Goal: Task Accomplishment & Management: Use online tool/utility

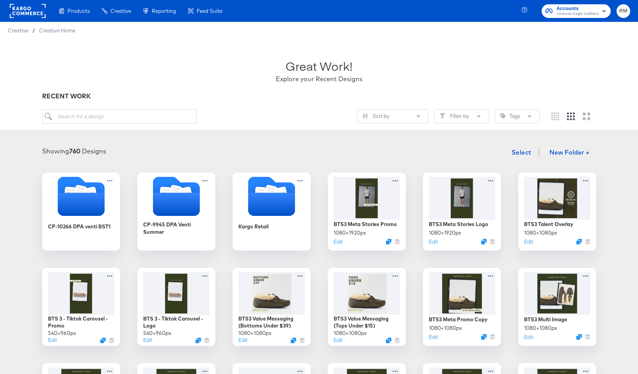
click at [581, 7] on span "Accounts" at bounding box center [578, 9] width 43 height 8
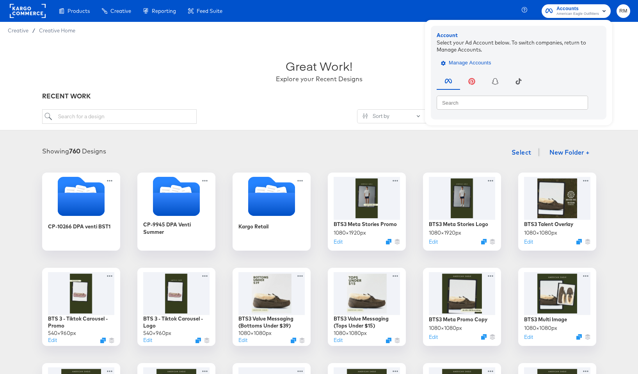
click at [458, 62] on span "Manage Accounts" at bounding box center [467, 63] width 49 height 9
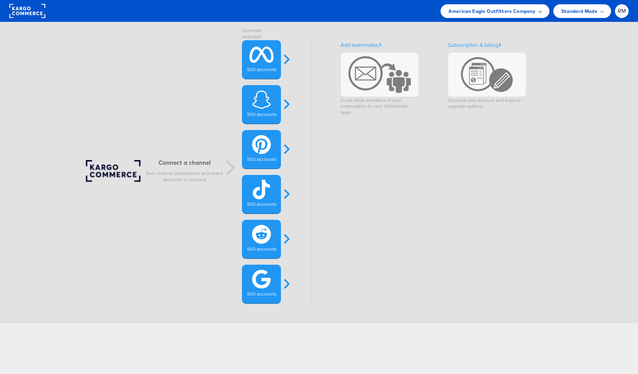
click at [493, 6] on div "American Eagle Outfitters Company" at bounding box center [495, 11] width 109 height 14
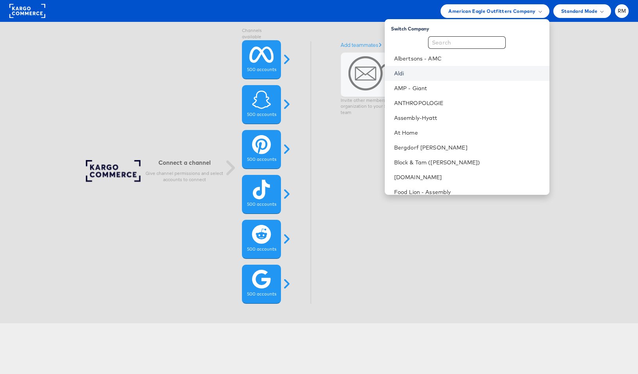
click at [458, 75] on link "Aldi" at bounding box center [468, 73] width 149 height 8
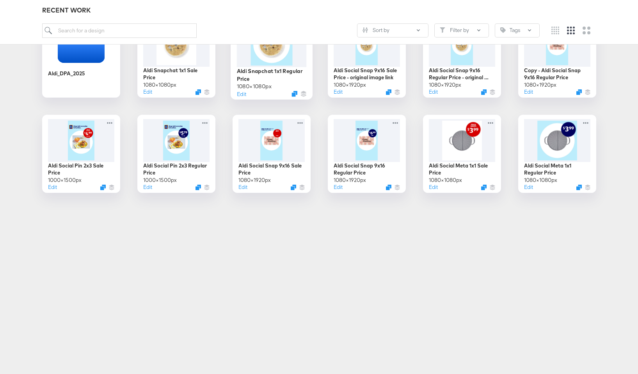
scroll to position [157, 0]
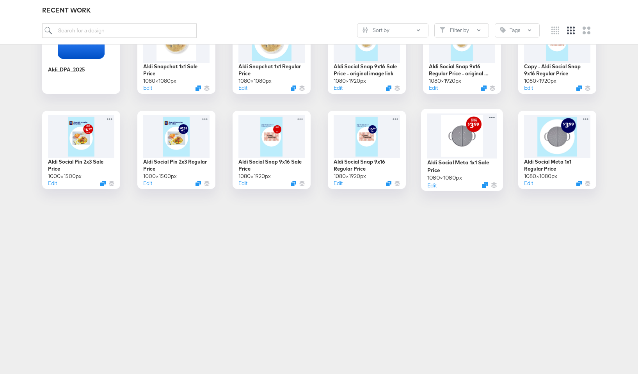
click at [465, 144] on div at bounding box center [462, 135] width 70 height 45
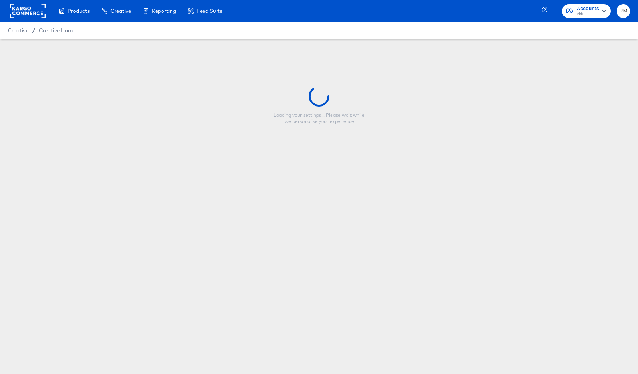
type input "Aldi Social Meta 1x1 Sale Price"
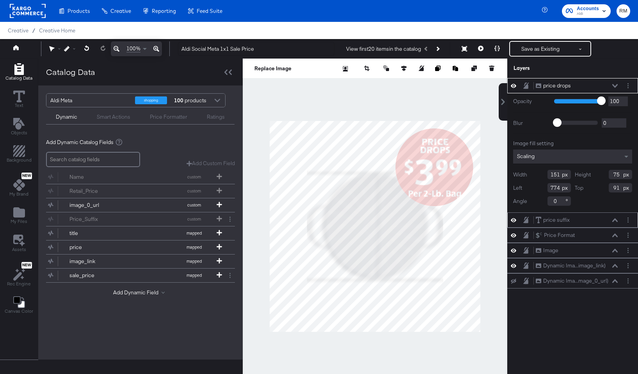
click at [617, 220] on icon at bounding box center [615, 220] width 5 height 4
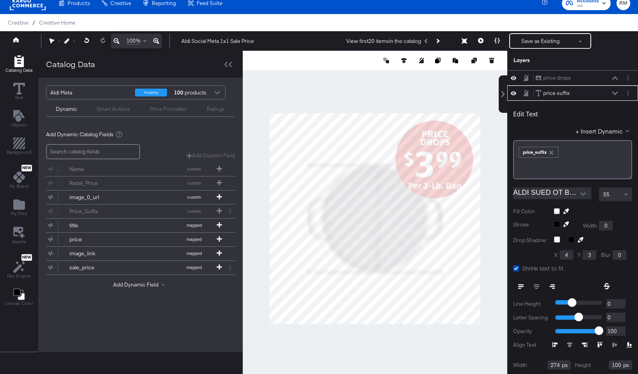
scroll to position [15, 0]
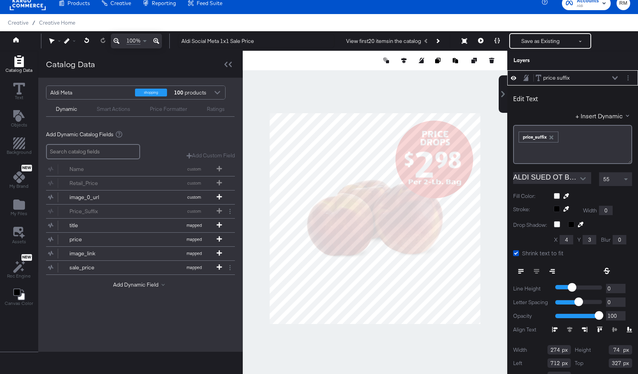
type input "58"
type input "709"
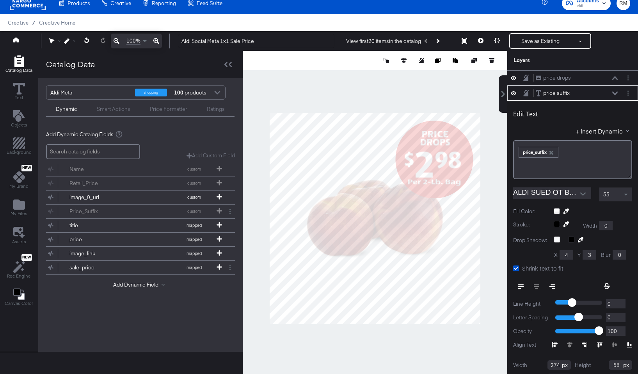
click at [492, 198] on div at bounding box center [375, 218] width 265 height 335
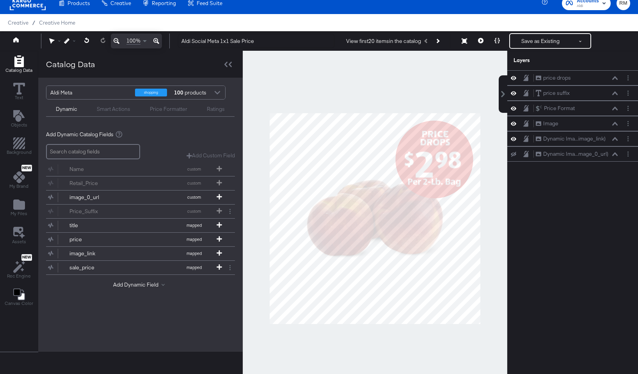
scroll to position [15, 0]
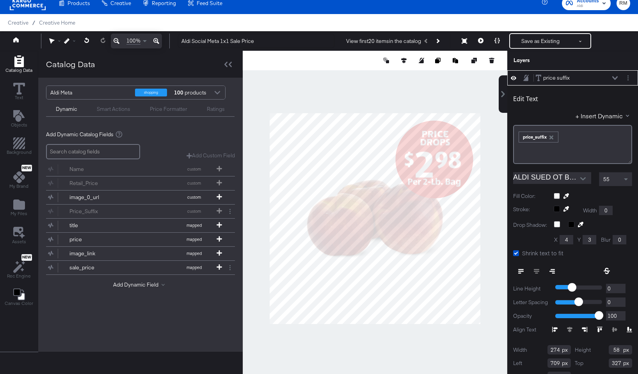
type input "44"
type input "341"
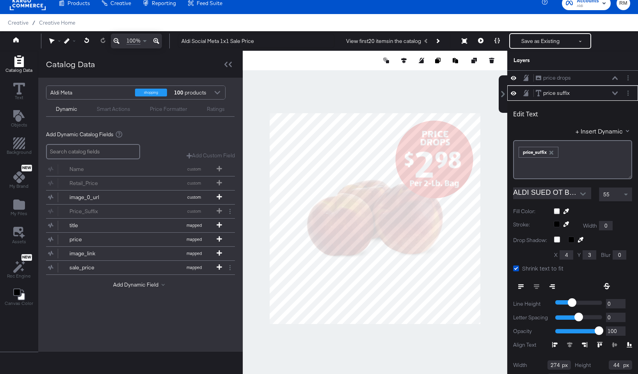
click at [483, 222] on div at bounding box center [375, 218] width 265 height 335
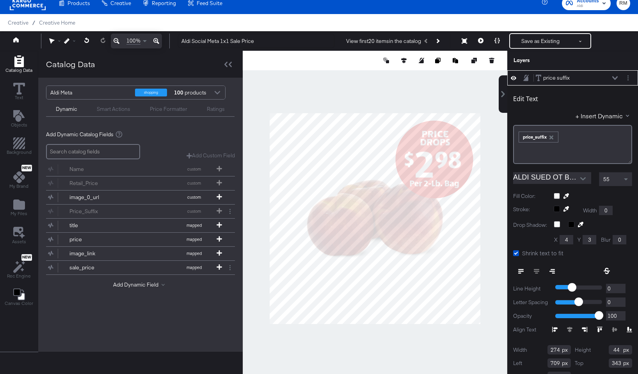
type input "344"
click at [510, 214] on div "Edit Text + Insert Dynamic ﻿ ﻿ price_suffix ﻿ ALDI SUED OT Bold.otf 55 Fill Col…" at bounding box center [573, 237] width 131 height 302
click at [496, 205] on div at bounding box center [375, 218] width 265 height 335
type input "708"
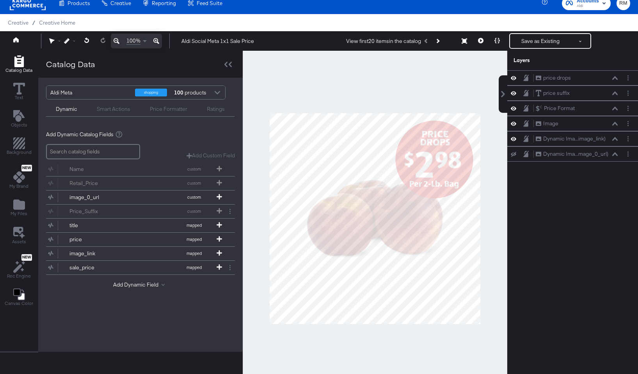
scroll to position [0, 0]
click at [489, 203] on div at bounding box center [375, 218] width 265 height 335
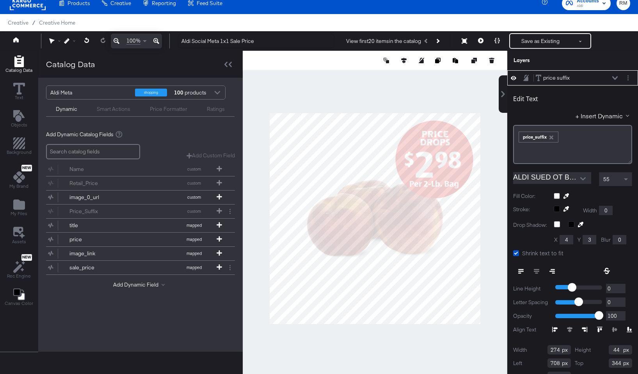
click at [497, 200] on div at bounding box center [375, 218] width 265 height 335
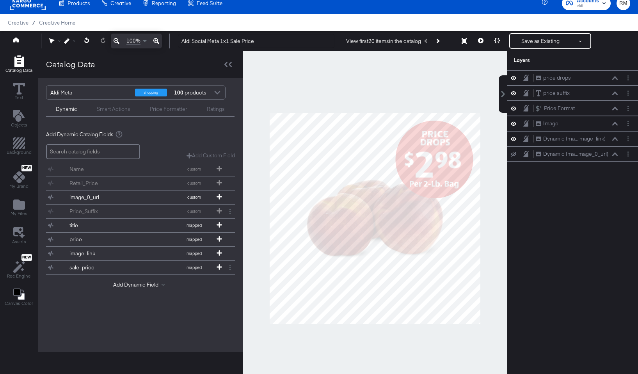
click at [155, 43] on icon at bounding box center [156, 40] width 6 height 9
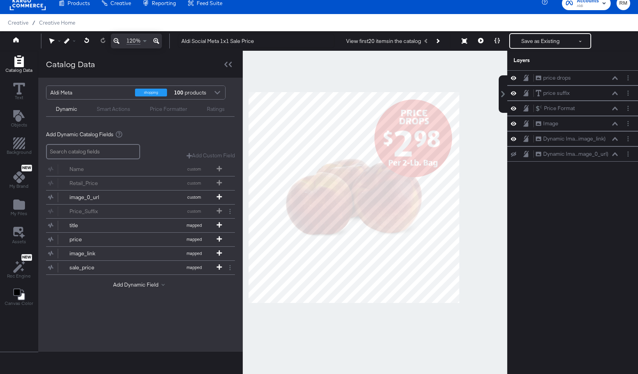
click at [155, 43] on icon at bounding box center [156, 40] width 6 height 9
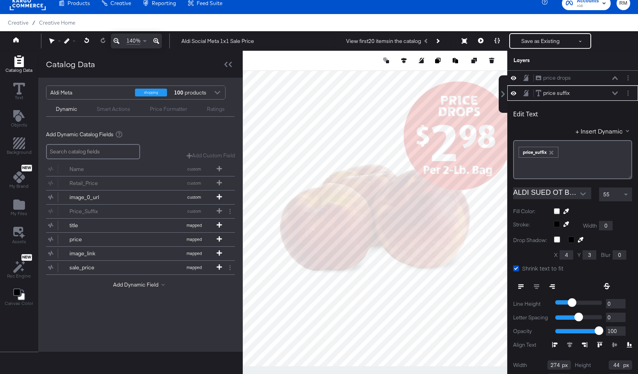
scroll to position [15, 0]
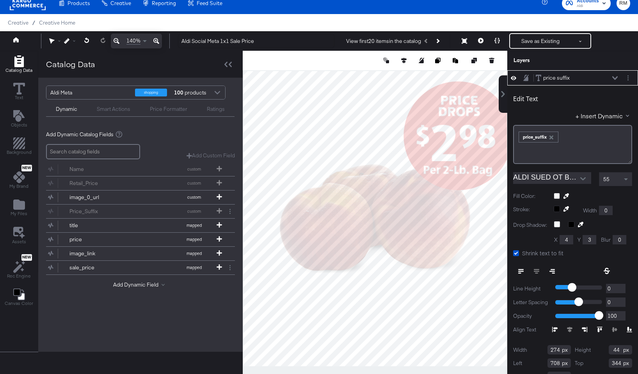
type input "39"
type input "349"
click at [116, 40] on icon at bounding box center [117, 40] width 6 height 9
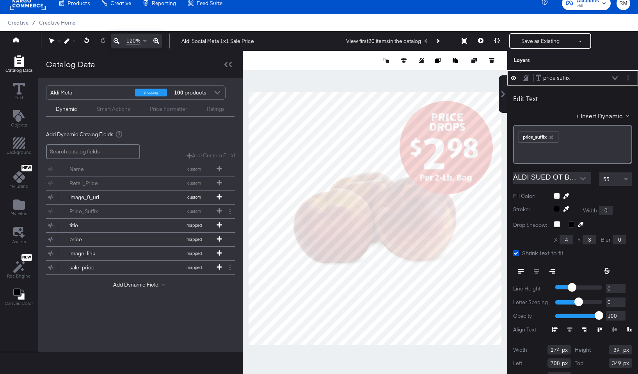
click at [116, 40] on icon at bounding box center [117, 40] width 6 height 9
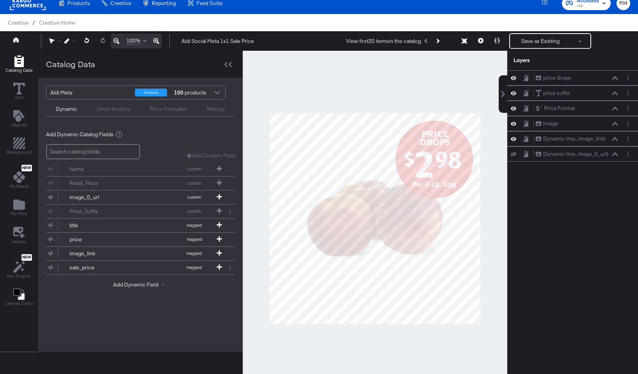
scroll to position [0, 0]
click at [432, 100] on div at bounding box center [375, 218] width 265 height 335
click at [488, 38] on button at bounding box center [481, 41] width 16 height 16
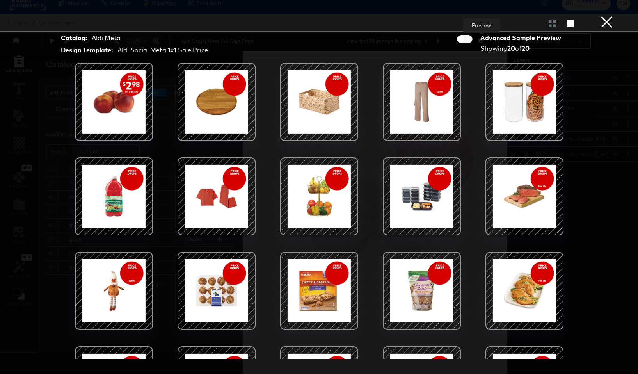
click at [606, 16] on button "×" at bounding box center [607, 8] width 16 height 16
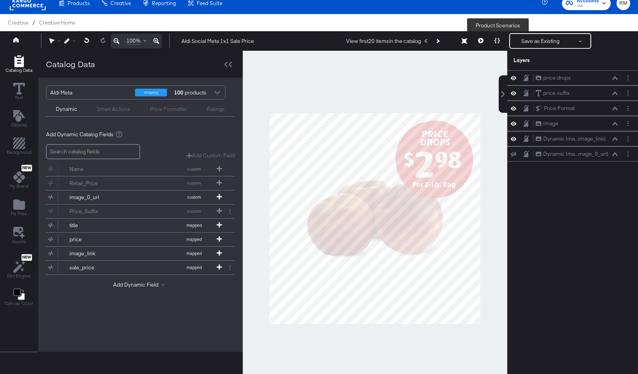
click at [502, 37] on button at bounding box center [497, 41] width 16 height 16
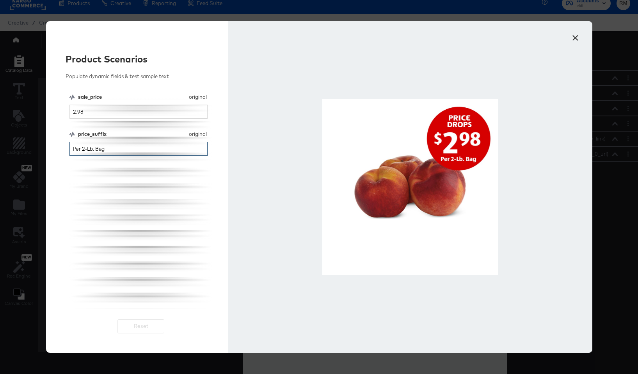
click at [85, 148] on input "Per 2-Lb. Bag" at bounding box center [138, 149] width 139 height 14
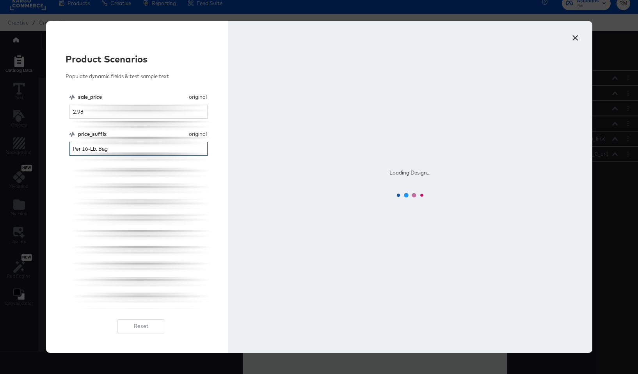
click at [98, 148] on input "Per 16-Lb. Bag" at bounding box center [138, 149] width 139 height 14
click at [94, 149] on input "Per 16-Lb. Bag" at bounding box center [138, 149] width 139 height 14
click at [95, 149] on input "Per 16-Lb. Bag" at bounding box center [138, 149] width 139 height 14
click at [106, 148] on input "Per 16-oz. Bag" at bounding box center [138, 149] width 139 height 14
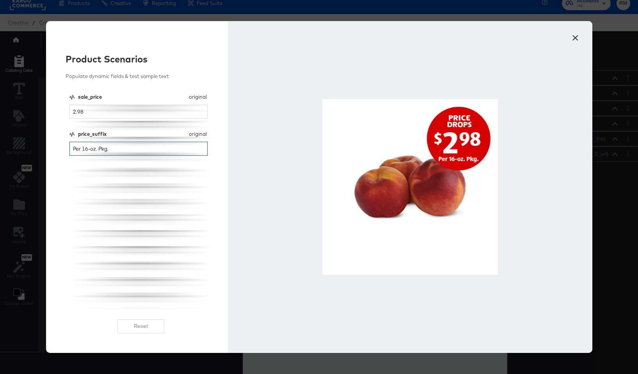
type input "Per 16-oz. Pkg."
click at [582, 36] on button "×" at bounding box center [576, 36] width 14 height 14
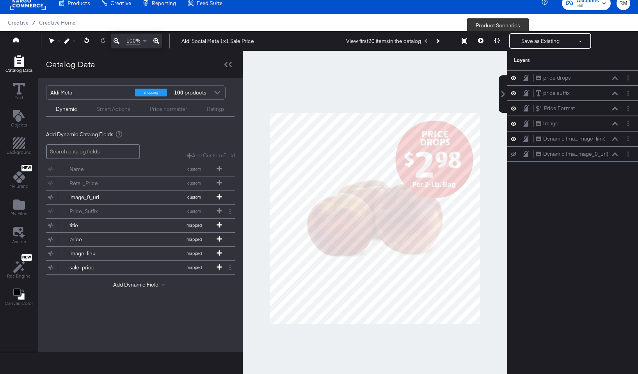
click at [487, 39] on button at bounding box center [481, 41] width 16 height 16
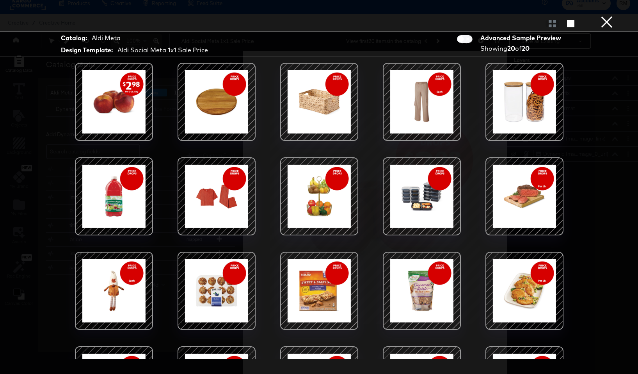
click at [148, 113] on div at bounding box center [114, 102] width 78 height 78
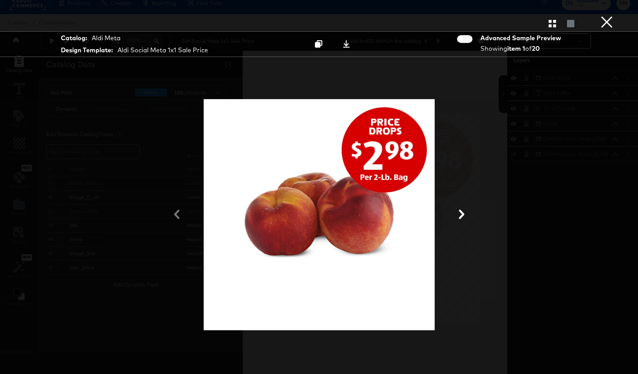
click at [615, 27] on div at bounding box center [319, 24] width 638 height 16
click at [606, 16] on button "×" at bounding box center [607, 8] width 16 height 16
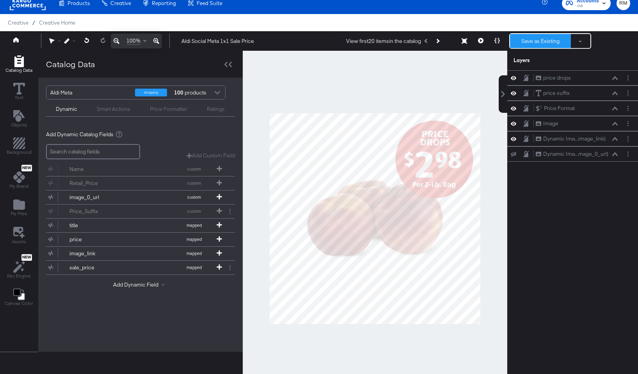
click at [548, 43] on button "Save as Existing" at bounding box center [540, 41] width 61 height 14
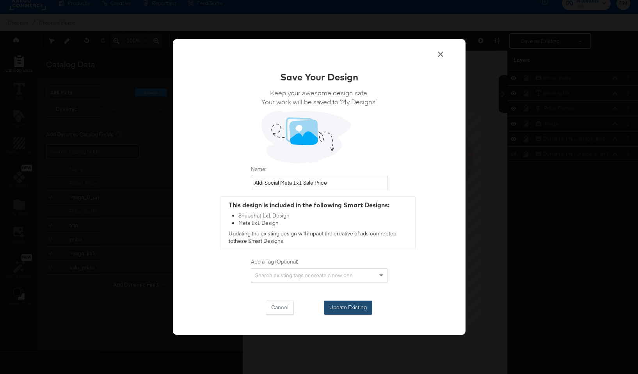
click at [359, 305] on button "Update Existing" at bounding box center [348, 308] width 48 height 14
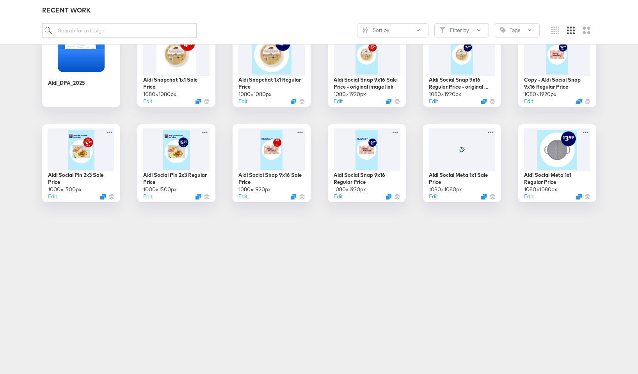
scroll to position [159, 0]
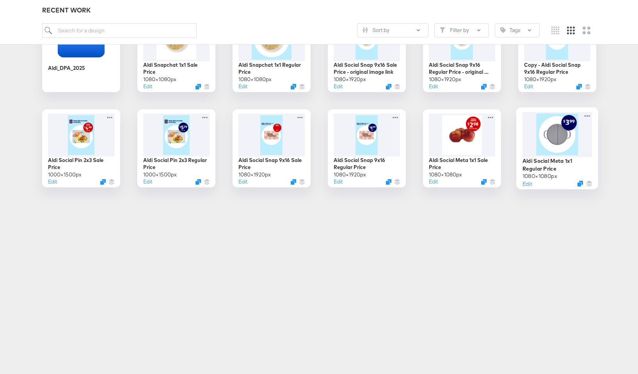
click at [550, 147] on div at bounding box center [557, 134] width 70 height 45
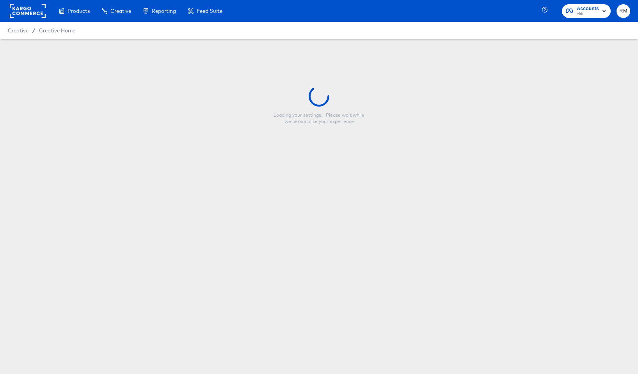
type input "Aldi Social Meta 1x1 Regular Price"
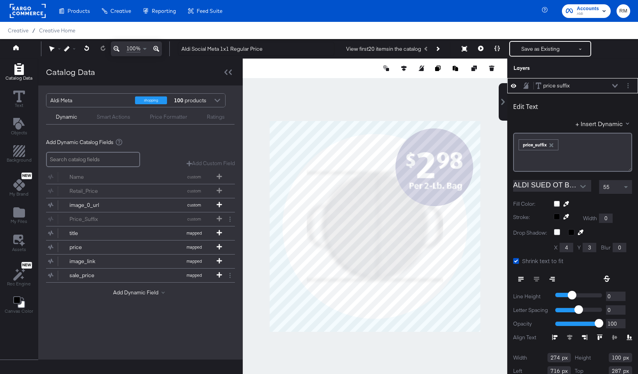
scroll to position [8, 0]
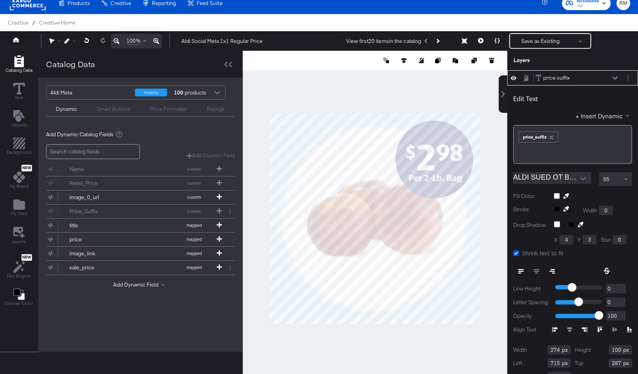
type input "714"
type input "80"
type input "307"
click at [492, 184] on div at bounding box center [375, 218] width 265 height 335
type input "712"
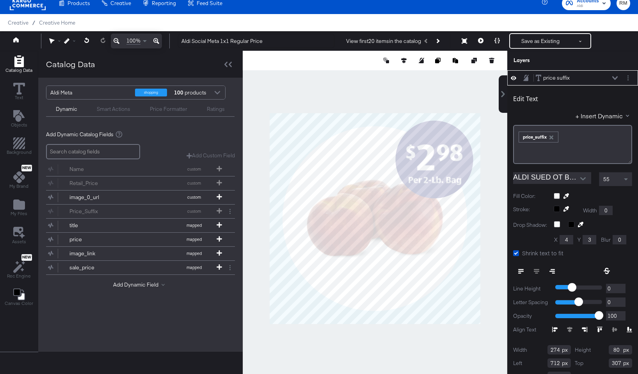
click at [499, 194] on div at bounding box center [375, 218] width 265 height 335
type input "710"
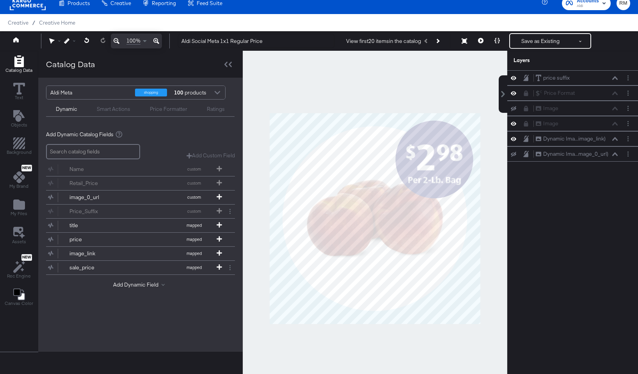
click at [496, 203] on div at bounding box center [375, 218] width 265 height 335
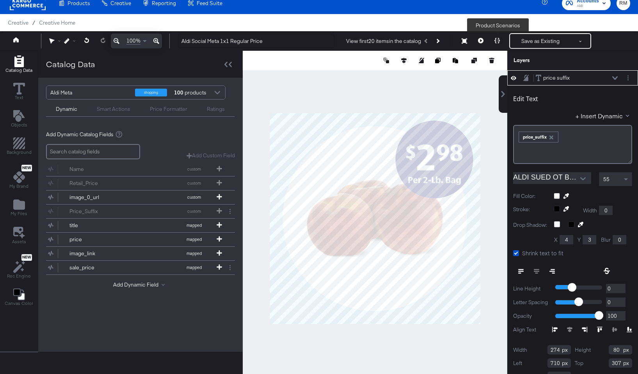
click at [498, 43] on button at bounding box center [497, 41] width 16 height 16
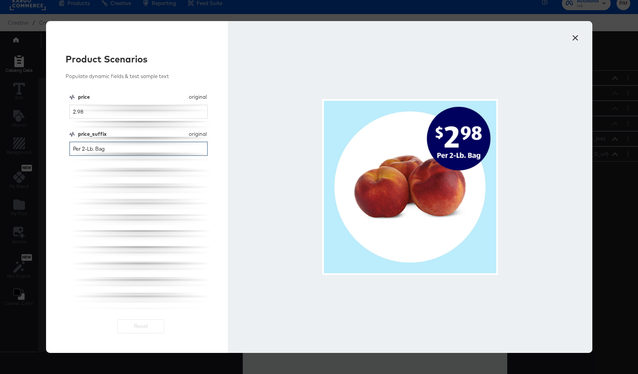
click at [85, 150] on input "Per 2-Lb. Bag" at bounding box center [138, 149] width 139 height 14
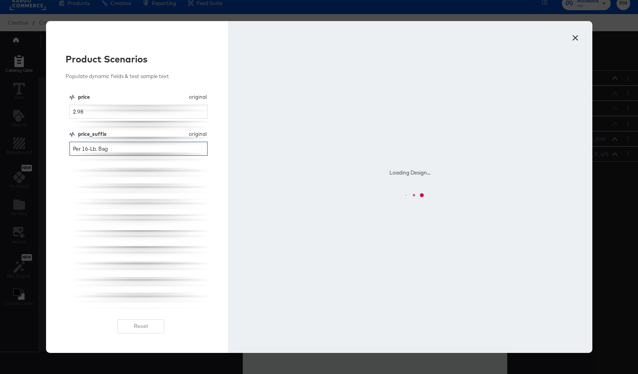
click at [97, 150] on input "Per 16-Lb. Bag" at bounding box center [138, 149] width 139 height 14
drag, startPoint x: 110, startPoint y: 150, endPoint x: 98, endPoint y: 150, distance: 12.1
click at [98, 150] on input "Per 16-oz. Bag" at bounding box center [138, 149] width 139 height 14
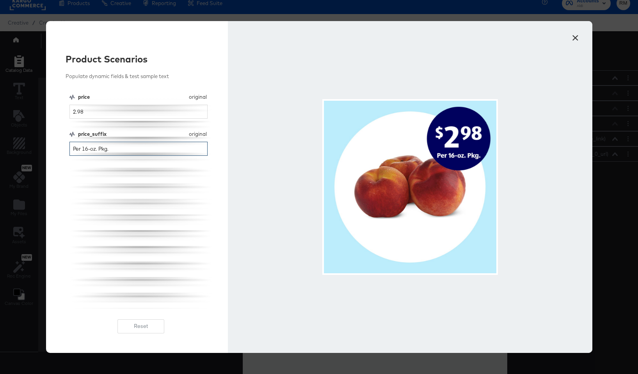
type input "Per 16-oz. Pkg."
click at [575, 37] on button "×" at bounding box center [576, 36] width 14 height 14
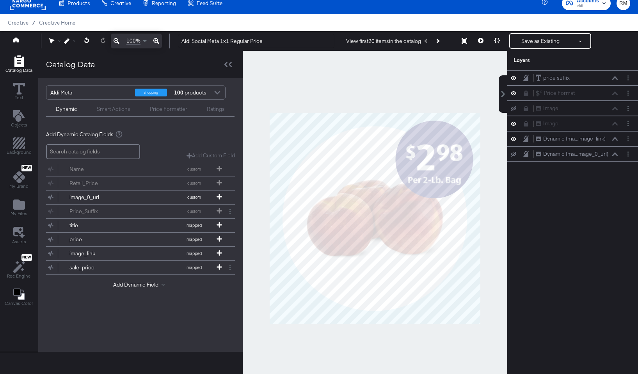
click at [526, 48] on div "Save as Existing See more options" at bounding box center [550, 41] width 82 height 16
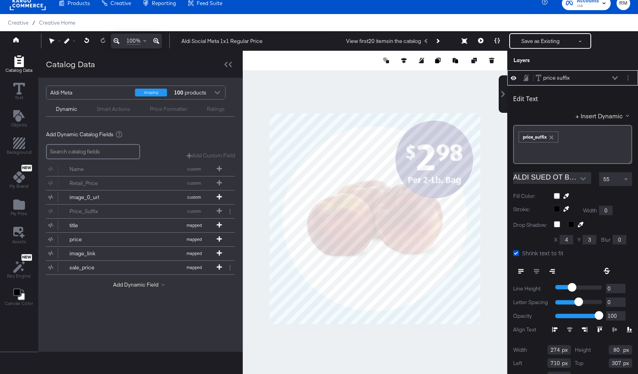
type input "306"
click at [527, 36] on button "Save as Existing" at bounding box center [540, 41] width 61 height 14
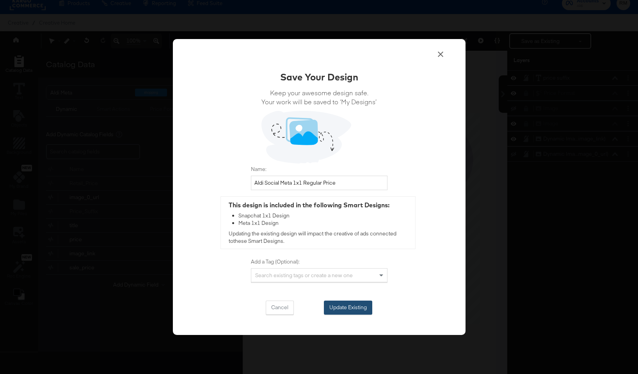
click at [356, 303] on button "Update Existing" at bounding box center [348, 308] width 48 height 14
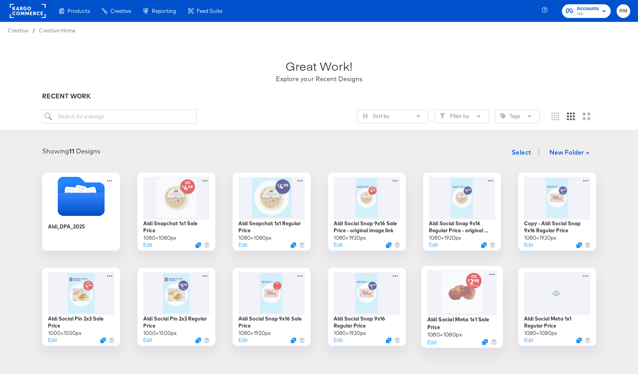
click at [483, 287] on div at bounding box center [462, 292] width 70 height 45
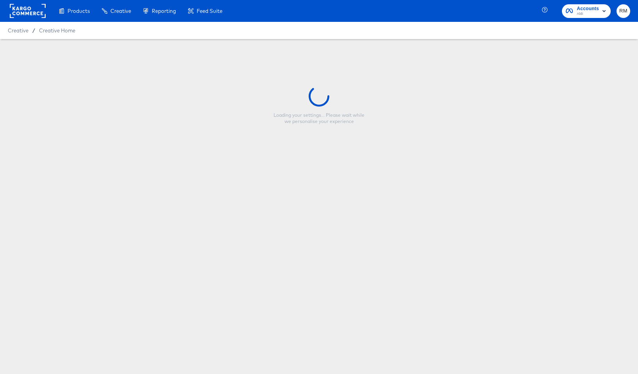
type input "Aldi Social Meta 1x1 Sale Price"
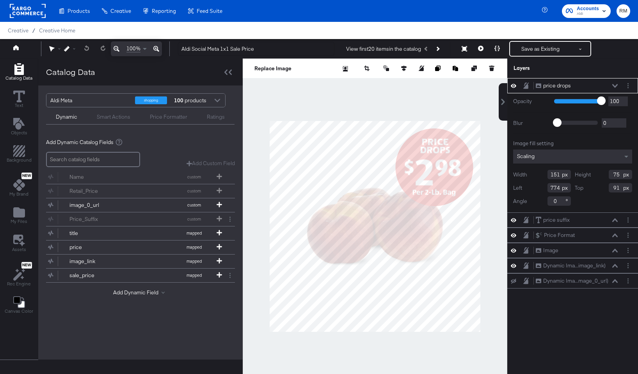
click at [500, 269] on div at bounding box center [375, 226] width 265 height 335
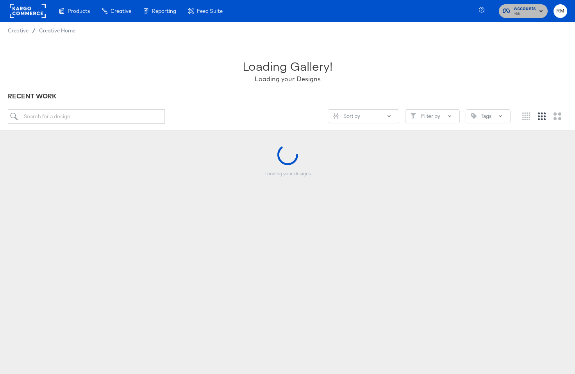
click at [537, 11] on rect "button" at bounding box center [540, 10] width 9 height 9
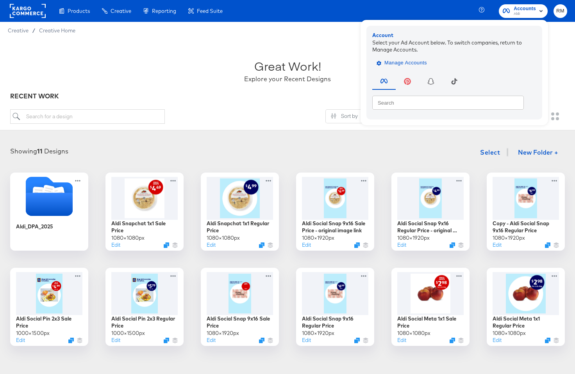
click at [413, 67] on span "Manage Accounts" at bounding box center [402, 63] width 49 height 9
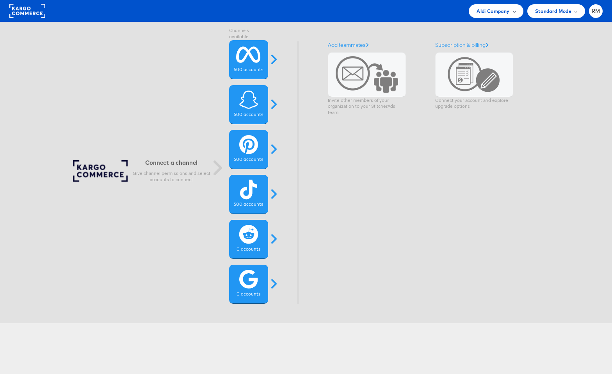
click at [511, 5] on div "Aldi Company" at bounding box center [496, 11] width 54 height 14
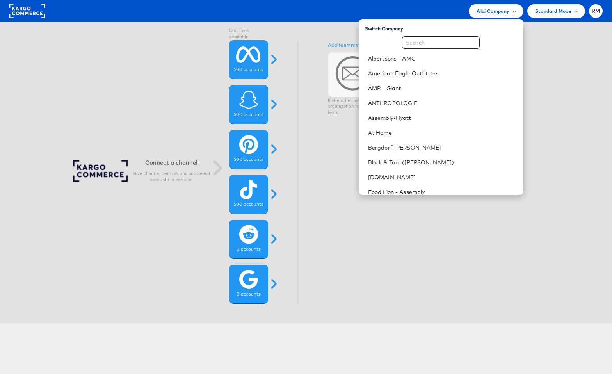
click at [504, 15] on div "Aldi Company" at bounding box center [496, 11] width 54 height 14
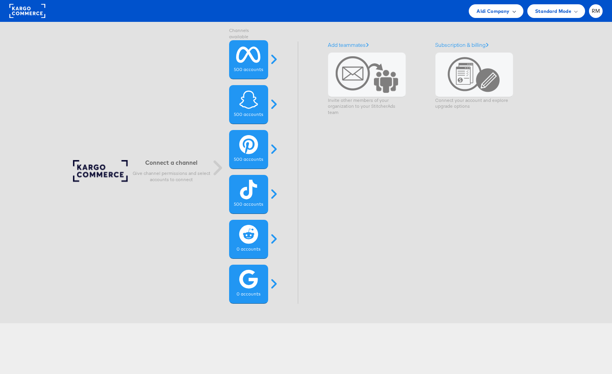
click at [504, 15] on div "Aldi Company" at bounding box center [496, 11] width 54 height 14
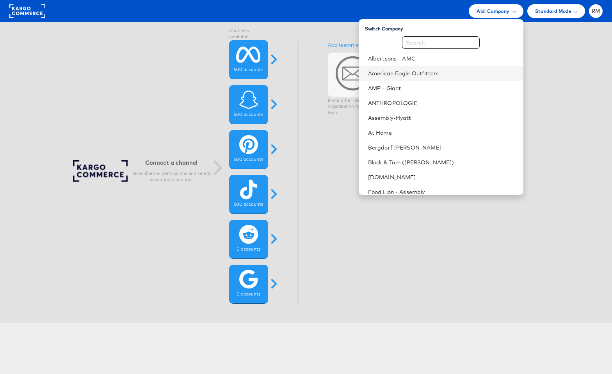
click at [468, 78] on li "American Eagle Outfitters" at bounding box center [441, 73] width 165 height 15
click at [467, 74] on link "American Eagle Outfitters" at bounding box center [442, 73] width 149 height 8
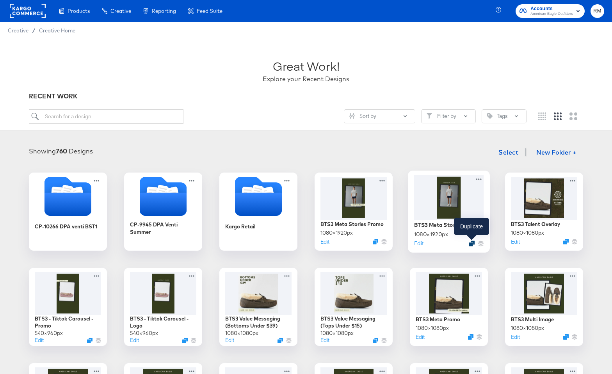
click at [470, 243] on icon "Duplicate" at bounding box center [472, 243] width 6 height 6
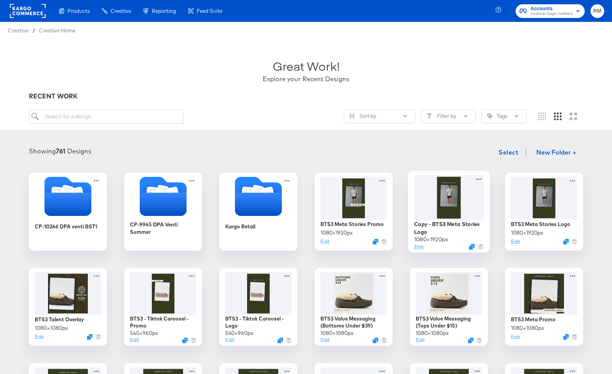
click at [447, 208] on div at bounding box center [449, 197] width 70 height 45
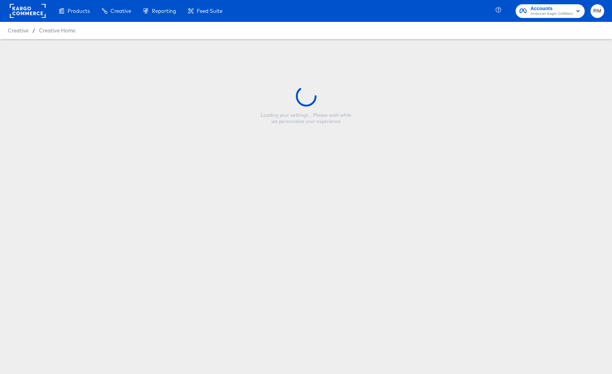
type input "Copy - BTS3 Meta Stories Logo"
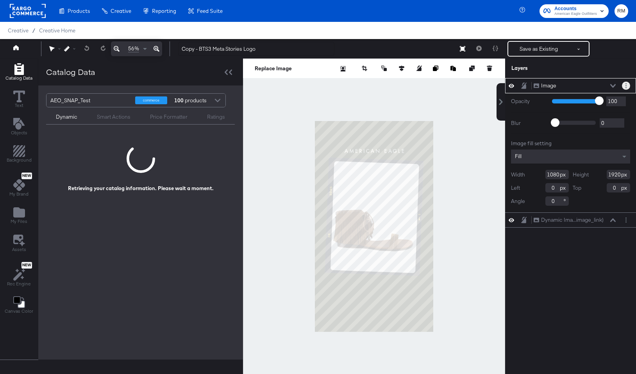
click at [612, 86] on circle "Layer Options" at bounding box center [625, 85] width 1 height 1
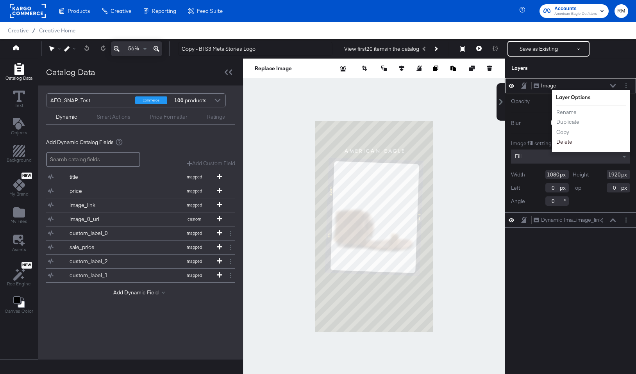
click at [567, 140] on button "Delete" at bounding box center [564, 142] width 17 height 8
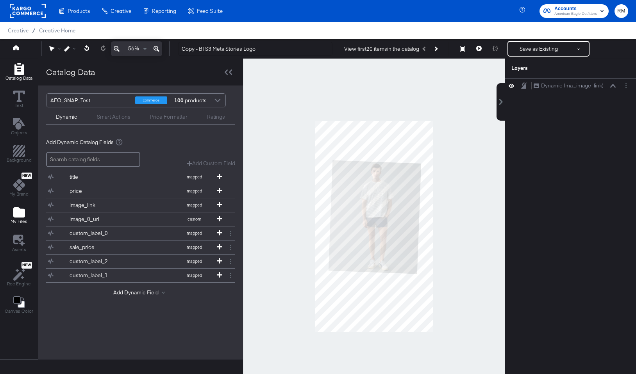
click at [21, 212] on icon "Add Files" at bounding box center [19, 212] width 12 height 10
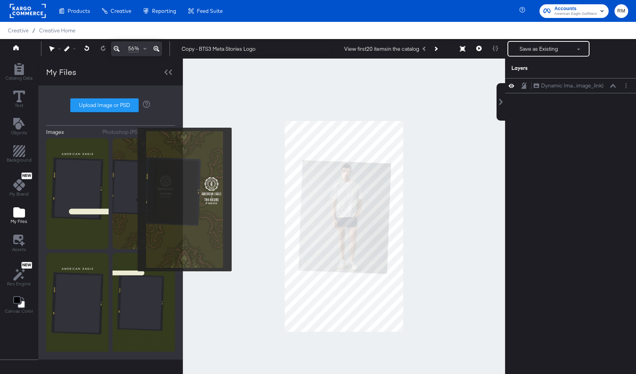
click at [132, 200] on img at bounding box center [143, 193] width 62 height 111
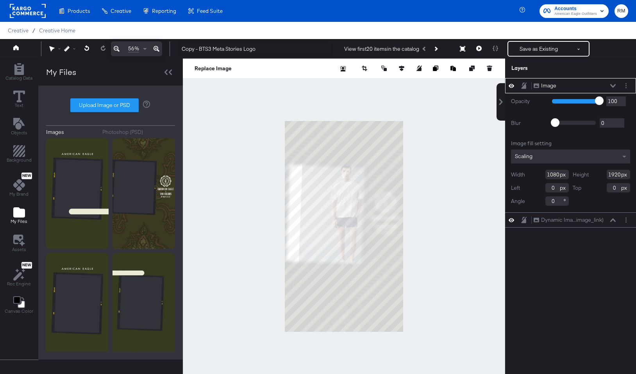
click at [571, 156] on div "Scaling" at bounding box center [570, 157] width 119 height 14
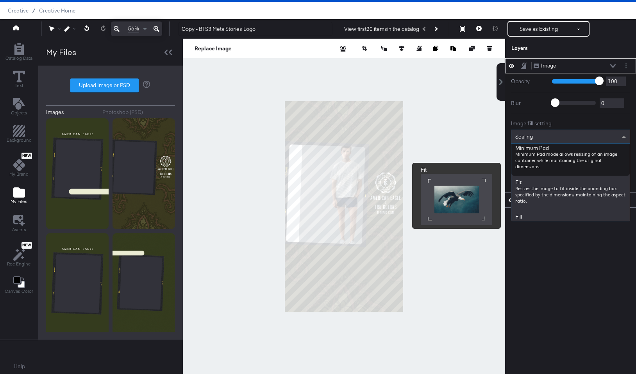
scroll to position [77, 0]
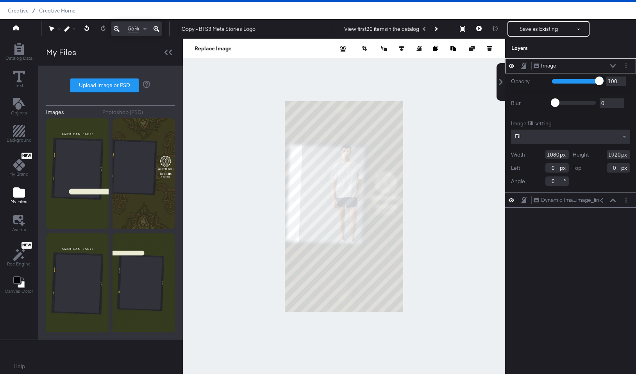
click at [612, 68] on button at bounding box center [612, 66] width 6 height 5
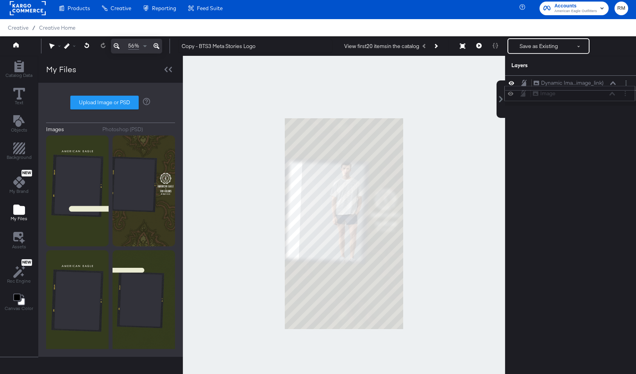
scroll to position [2, 0]
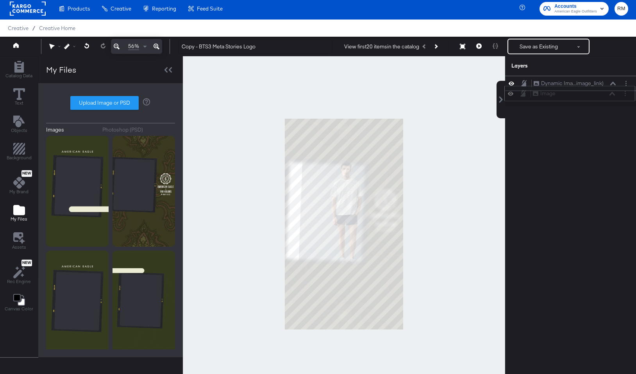
drag, startPoint x: 602, startPoint y: 66, endPoint x: 602, endPoint y: 96, distance: 30.1
click at [602, 96] on div "Image Image" at bounding box center [573, 93] width 83 height 8
click at [611, 84] on icon at bounding box center [612, 84] width 5 height 4
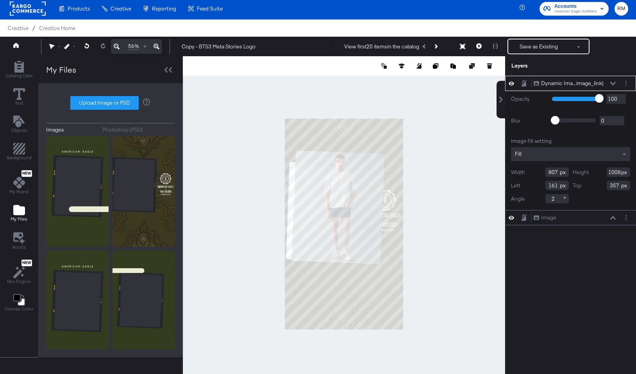
type input "37"
type input "279"
type input "723"
type input "953"
type input "35"
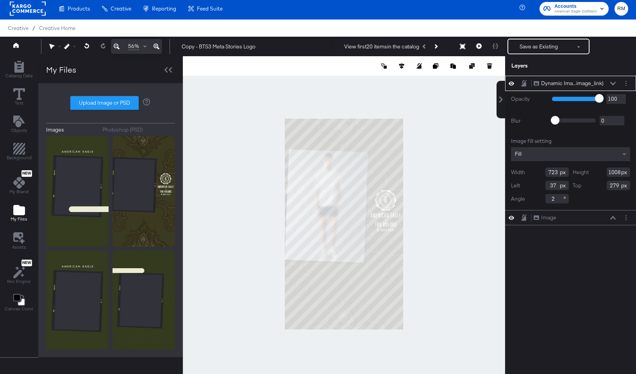
type input "333"
type input "907"
type input "34"
type input "380"
type input "32"
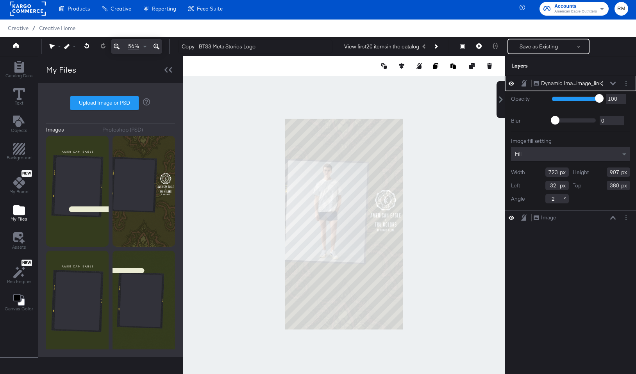
click at [612, 84] on icon at bounding box center [612, 84] width 5 height 4
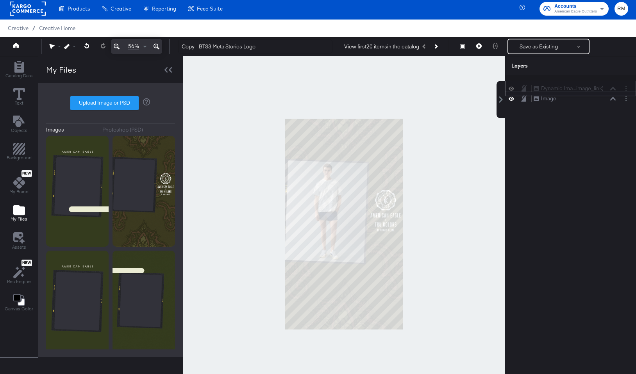
scroll to position [1, 0]
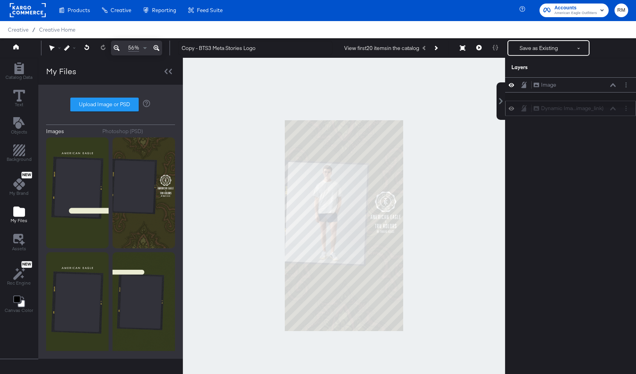
drag, startPoint x: 609, startPoint y: 80, endPoint x: 609, endPoint y: 108, distance: 27.7
click at [609, 108] on div "Dynamic Ima...image_link) Dynamic Image (image_link)" at bounding box center [574, 108] width 83 height 8
click at [612, 85] on icon at bounding box center [612, 85] width 5 height 4
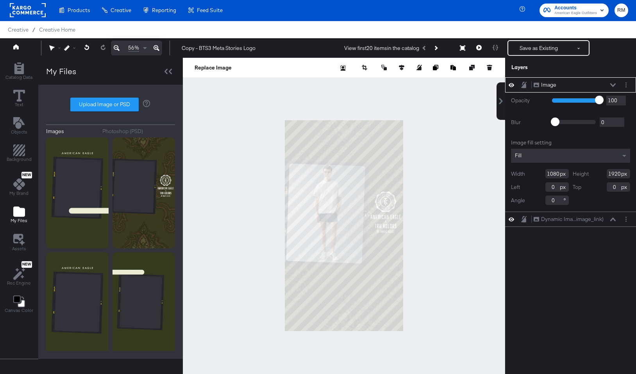
click at [612, 85] on icon at bounding box center [612, 85] width 5 height 4
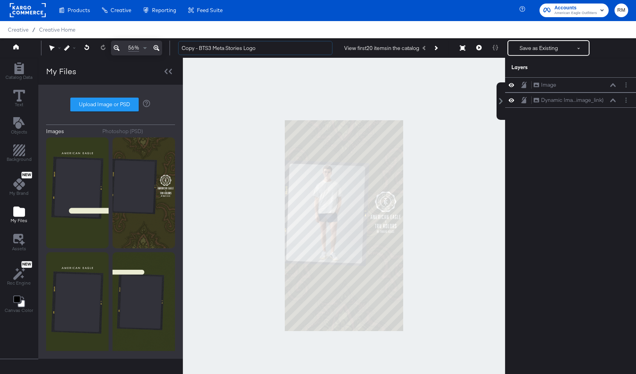
drag, startPoint x: 199, startPoint y: 47, endPoint x: 128, endPoint y: 51, distance: 71.5
click at [128, 51] on div "56% Copy - BTS3 Meta Stories Logo View first 20 items in the catalog Save as Ex…" at bounding box center [318, 48] width 636 height 20
drag, startPoint x: 267, startPoint y: 49, endPoint x: 232, endPoint y: 49, distance: 35.9
click at [232, 49] on input "BTS3 Meta Stories Logo" at bounding box center [255, 48] width 154 height 14
click at [246, 51] on input "BTS3 Meta Stories Logo" at bounding box center [255, 48] width 154 height 14
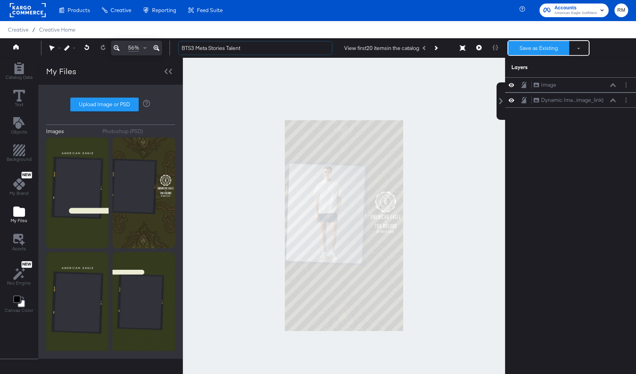
type input "BTS3 Meta Stories Talent"
click at [533, 51] on button "Save as Existing" at bounding box center [538, 48] width 61 height 14
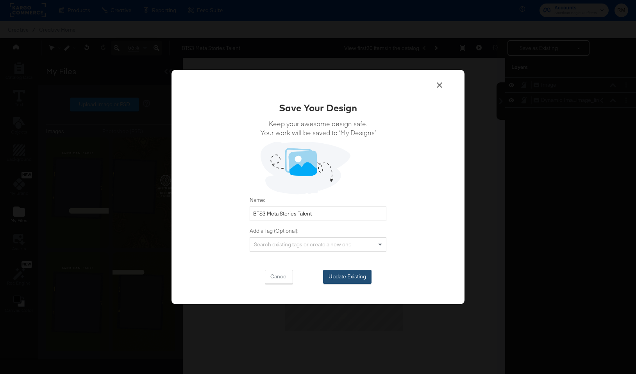
click at [351, 274] on button "Update Existing" at bounding box center [347, 277] width 48 height 14
